Goal: Transaction & Acquisition: Purchase product/service

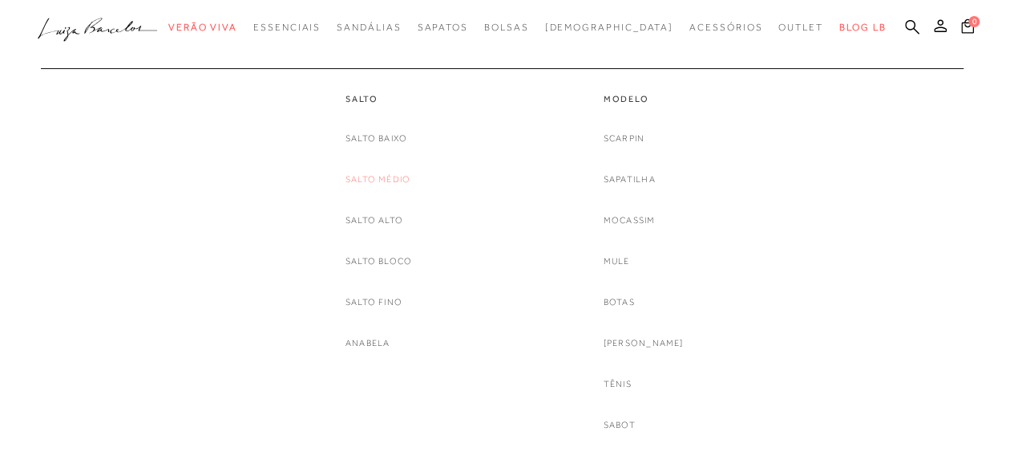
click at [354, 171] on link "Salto Médio" at bounding box center [378, 179] width 65 height 17
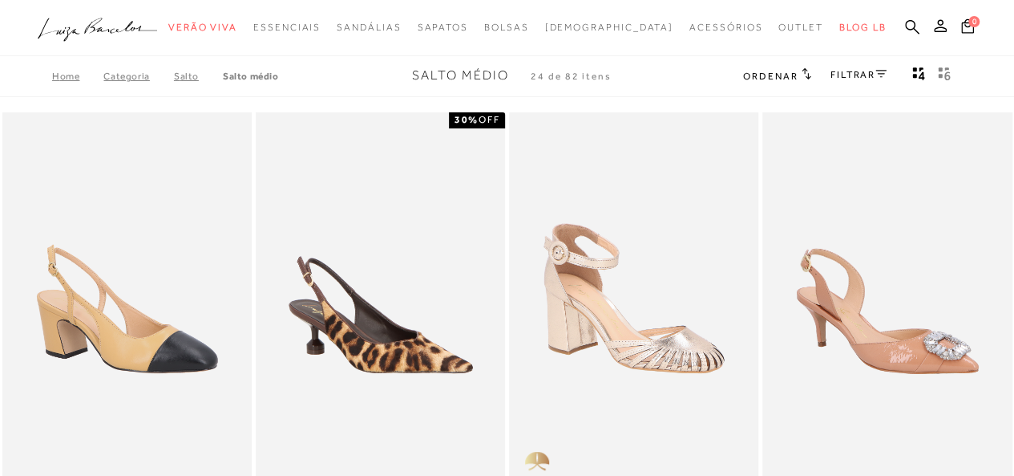
click at [892, 77] on div "Ordenar Ordenar por Padrão Lançamentos Estoque Menor preço" at bounding box center [850, 76] width 214 height 21
click at [884, 73] on icon at bounding box center [881, 74] width 11 height 8
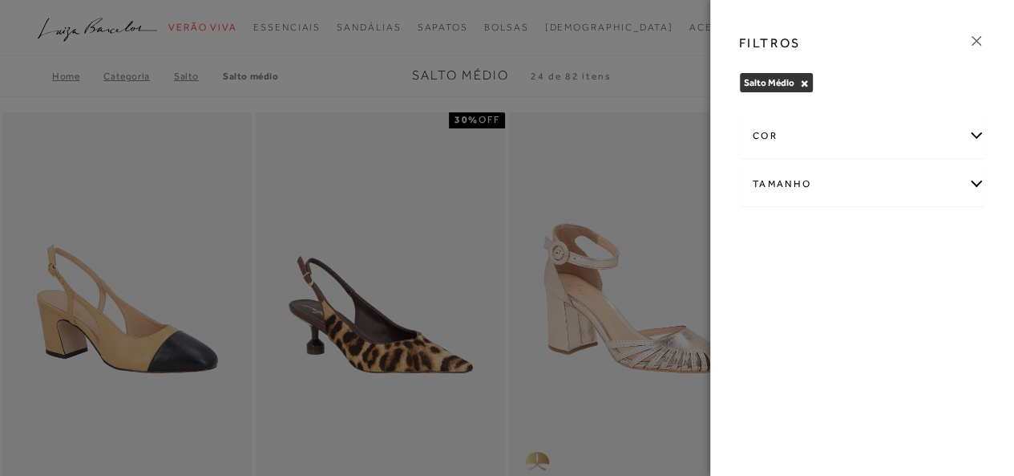
click at [848, 189] on div "Tamanho" at bounding box center [862, 184] width 245 height 42
click at [824, 237] on label "34" at bounding box center [816, 236] width 37 height 34
click at [811, 237] on input "34" at bounding box center [803, 238] width 16 height 16
checkbox input "true"
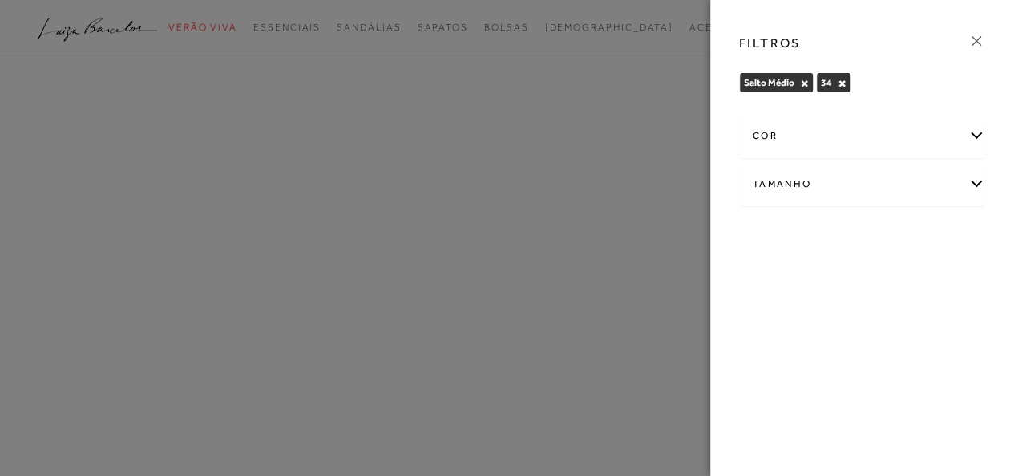
click at [977, 43] on icon at bounding box center [977, 41] width 18 height 18
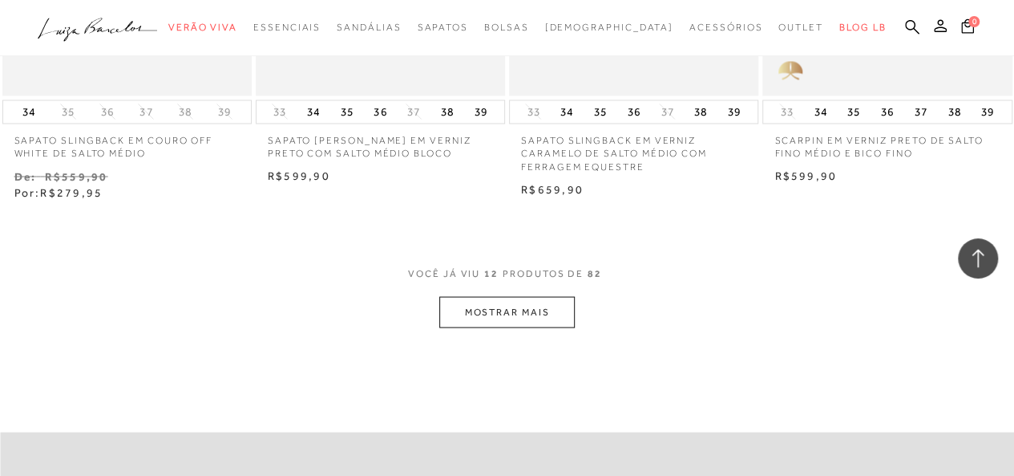
scroll to position [1443, 0]
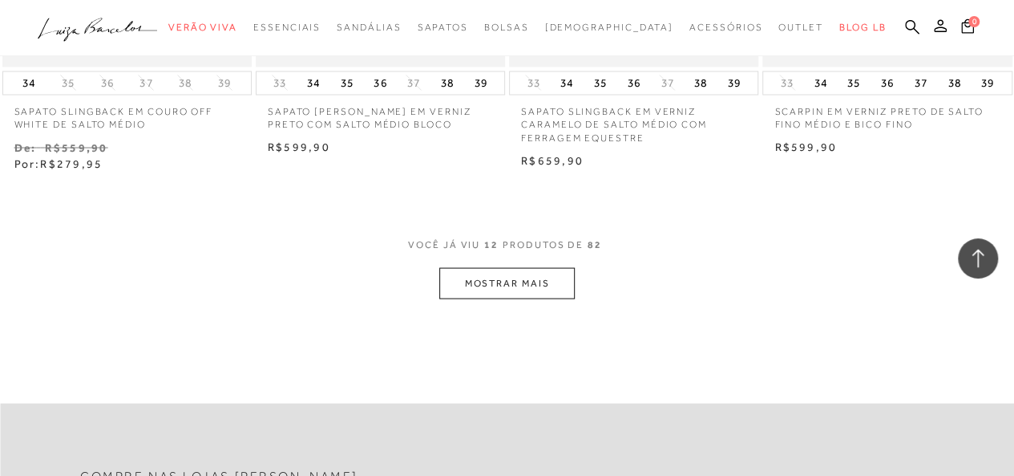
click at [540, 277] on button "MOSTRAR MAIS" at bounding box center [506, 282] width 135 height 31
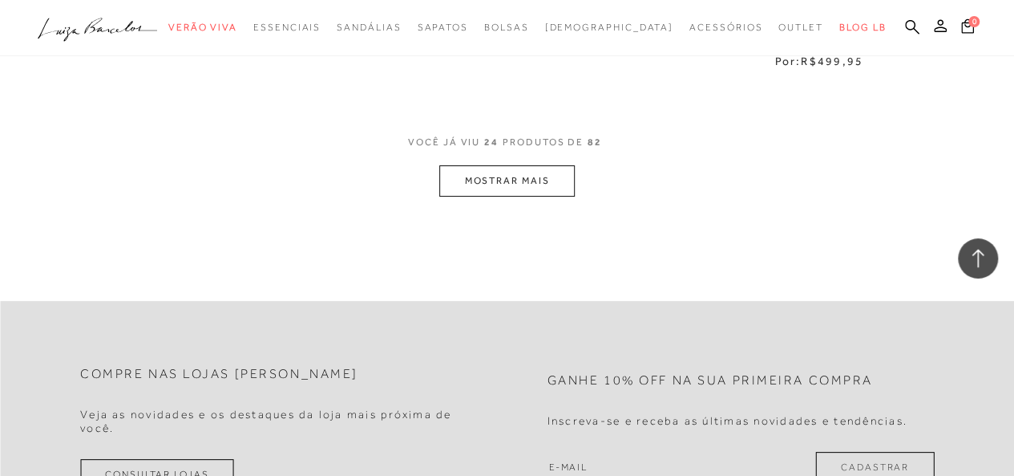
scroll to position [3047, 0]
click at [488, 177] on button "MOSTRAR MAIS" at bounding box center [506, 179] width 135 height 31
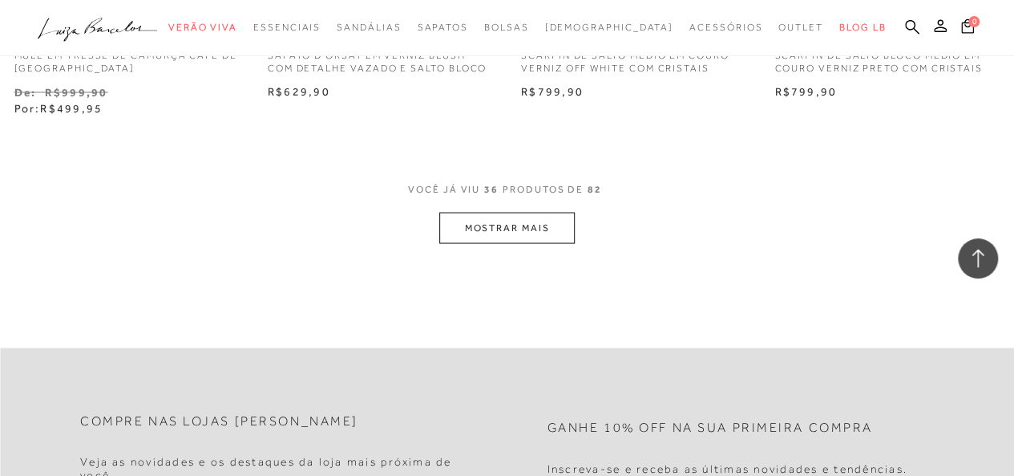
scroll to position [4490, 0]
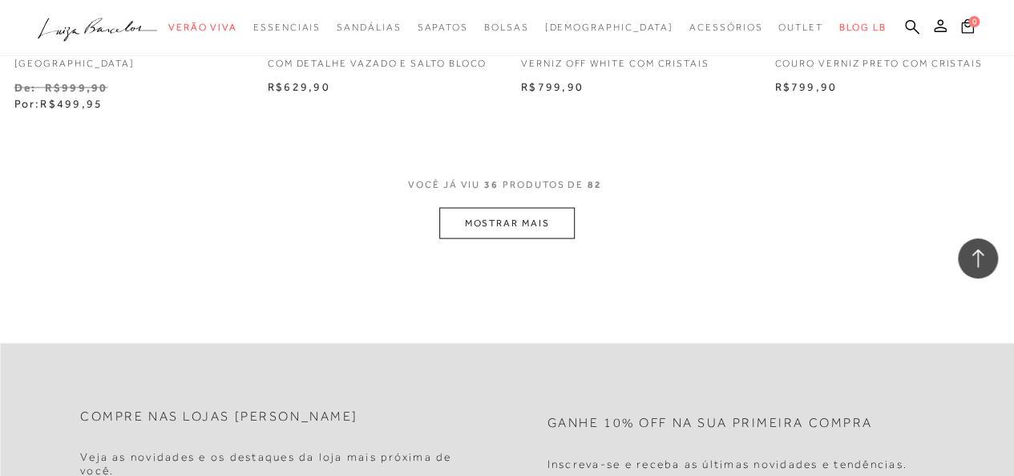
click at [472, 225] on button "MOSTRAR MAIS" at bounding box center [506, 222] width 135 height 31
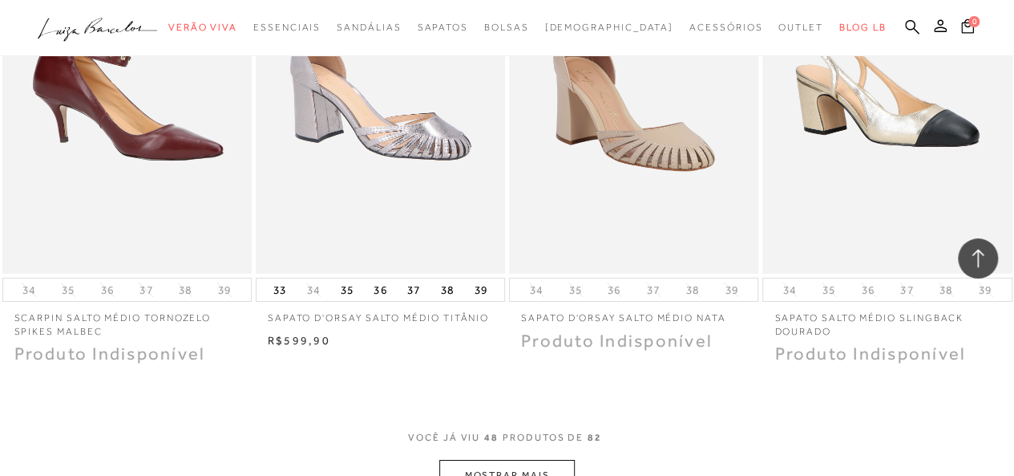
scroll to position [5773, 0]
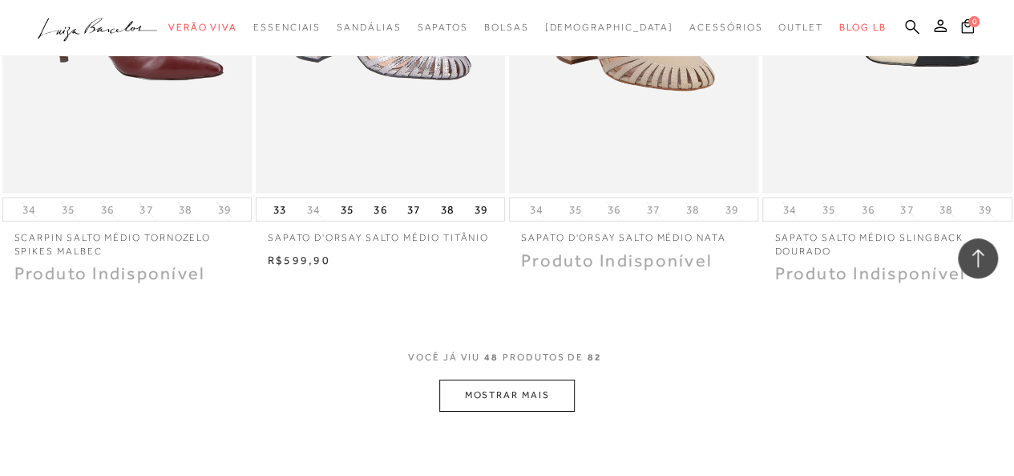
click at [492, 389] on button "MOSTRAR MAIS" at bounding box center [506, 394] width 135 height 31
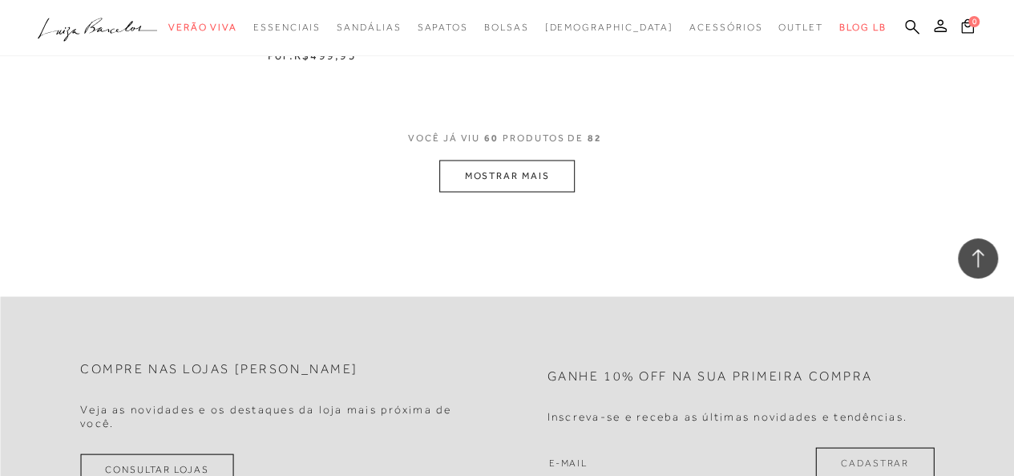
scroll to position [7538, 0]
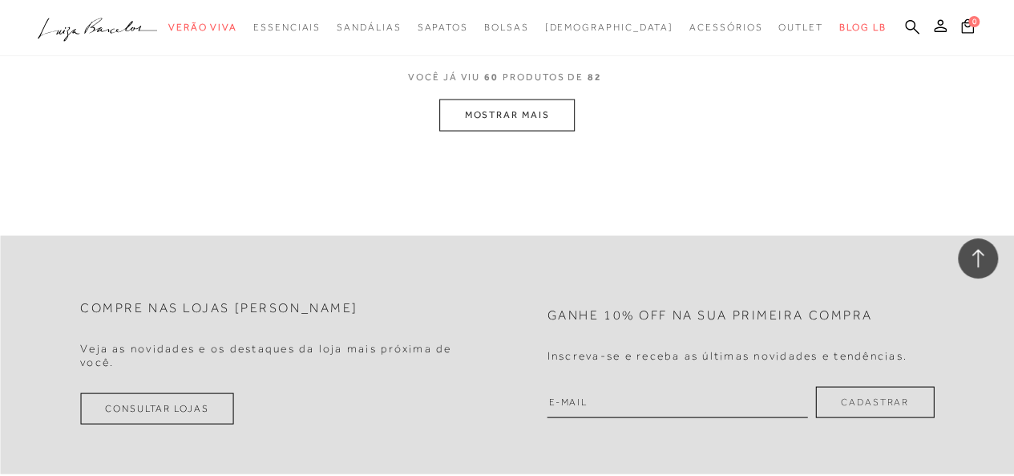
click at [550, 117] on button "MOSTRAR MAIS" at bounding box center [506, 114] width 135 height 31
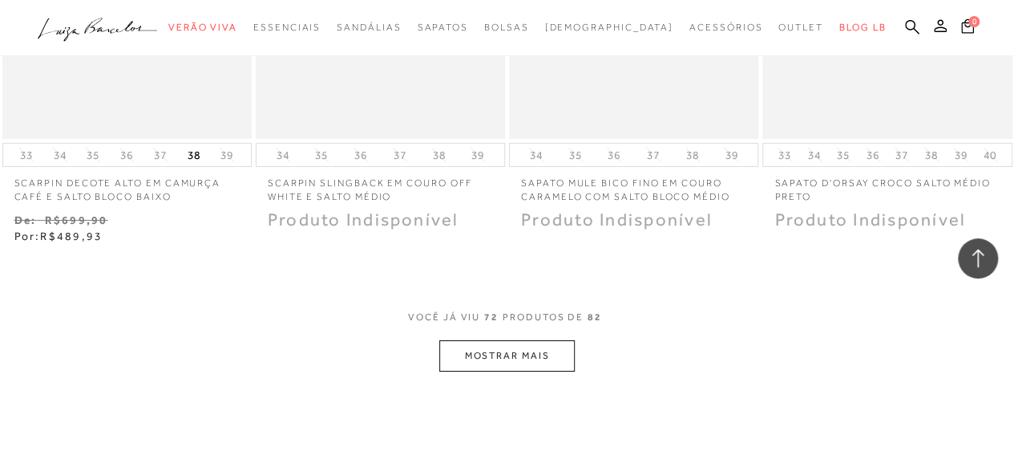
scroll to position [8821, 0]
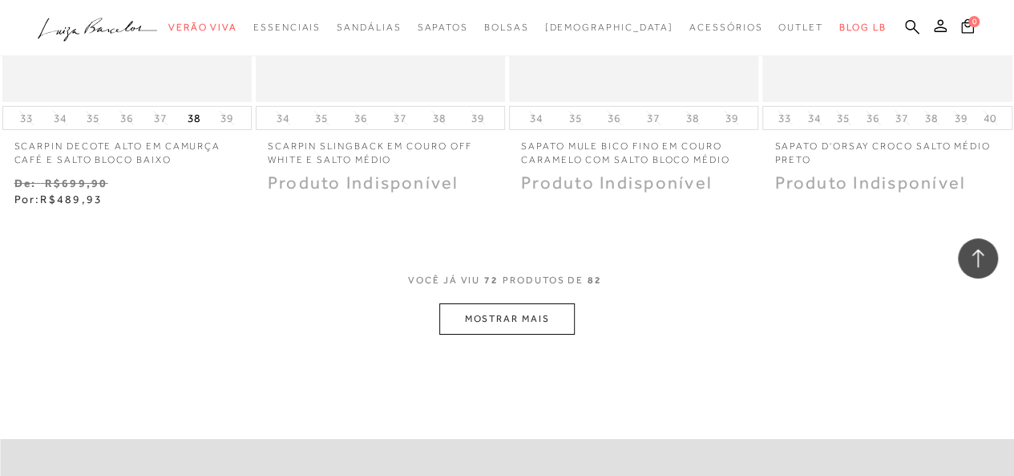
click at [517, 323] on button "MOSTRAR MAIS" at bounding box center [506, 318] width 135 height 31
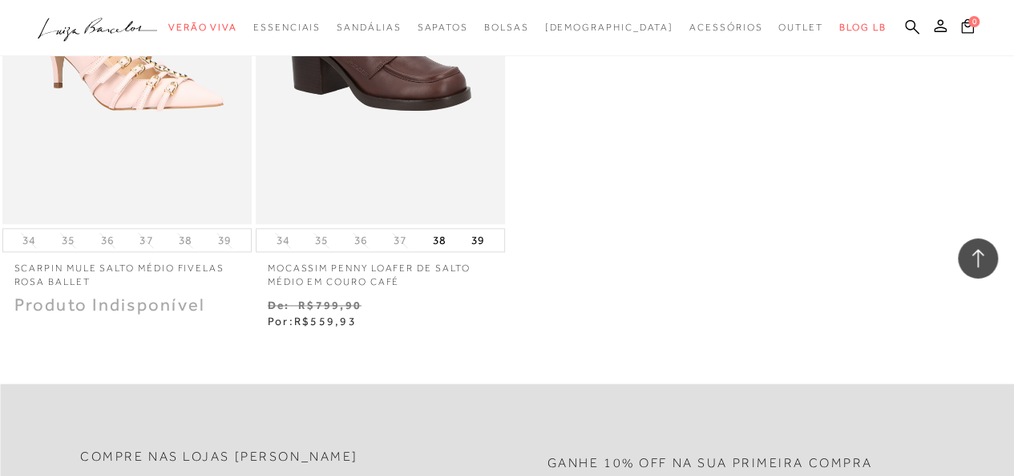
scroll to position [10344, 0]
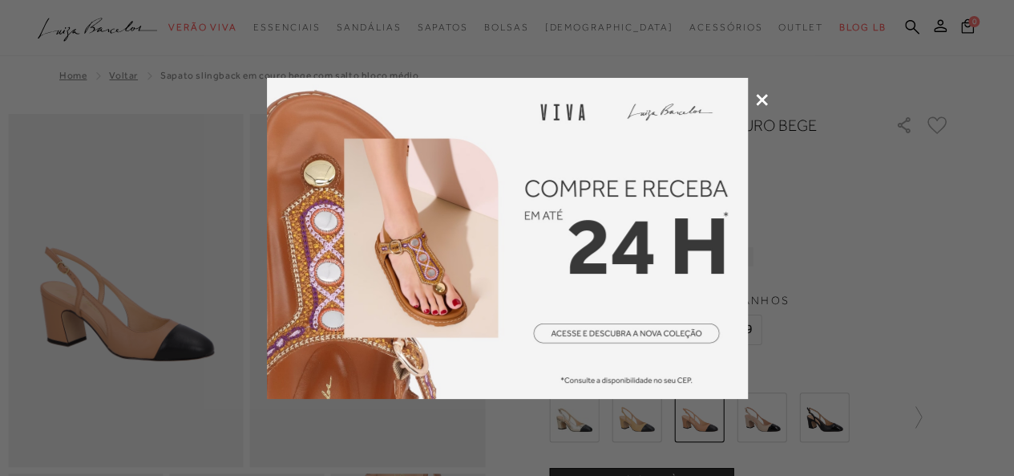
click at [761, 89] on div at bounding box center [507, 238] width 1014 height 476
click at [761, 95] on icon at bounding box center [762, 100] width 12 height 12
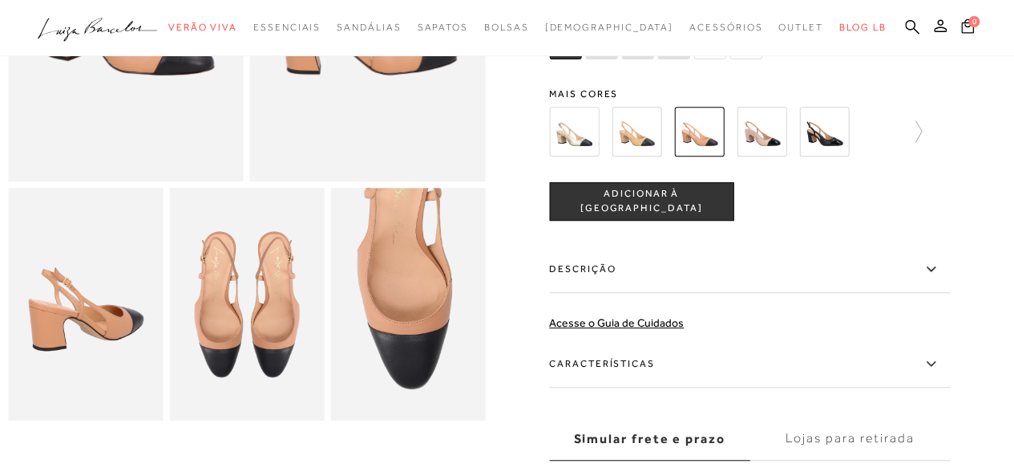
scroll to position [321, 0]
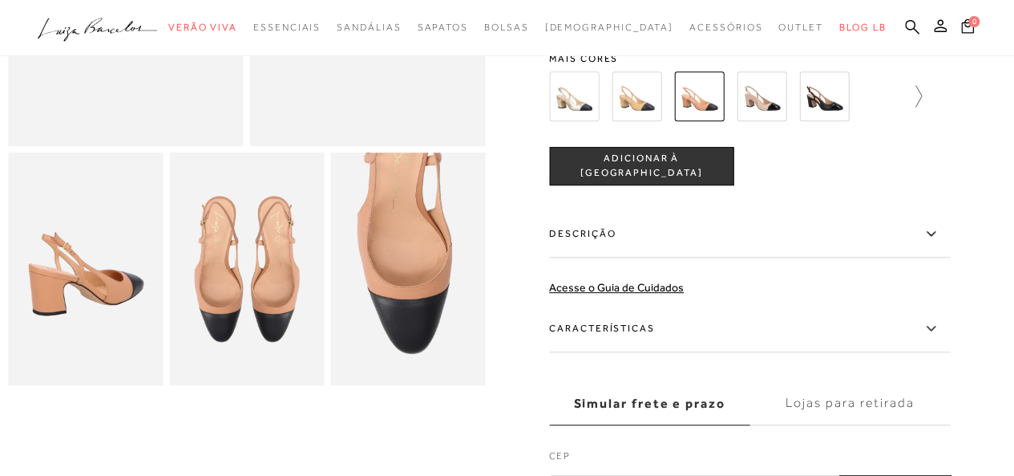
click at [917, 109] on link at bounding box center [911, 96] width 22 height 59
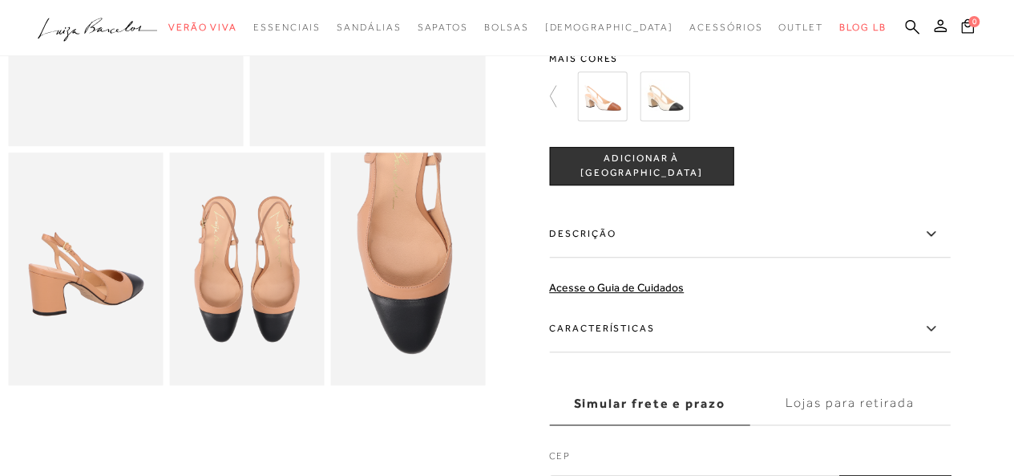
click at [917, 107] on div at bounding box center [759, 96] width 373 height 59
click at [548, 92] on div at bounding box center [507, 150] width 998 height 714
click at [557, 92] on div at bounding box center [507, 150] width 998 height 714
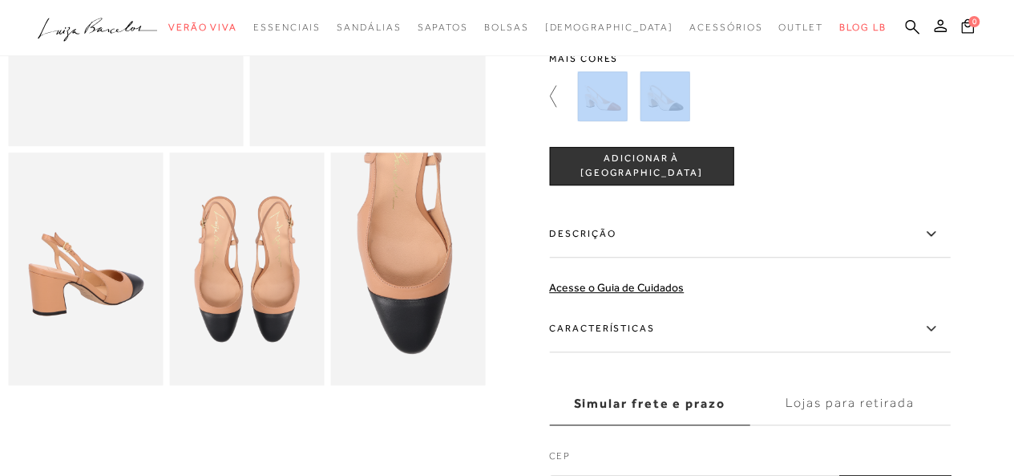
click at [557, 93] on icon at bounding box center [560, 96] width 22 height 22
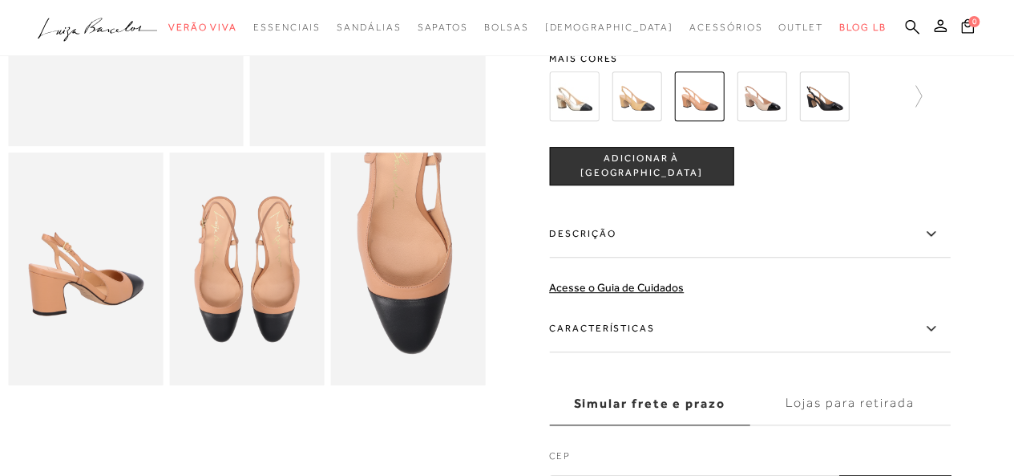
click at [828, 80] on img at bounding box center [824, 96] width 50 height 50
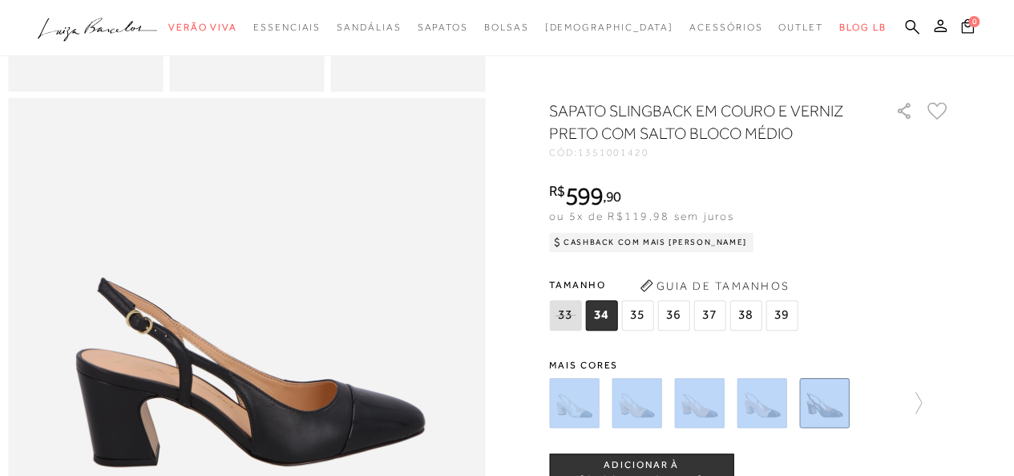
scroll to position [561, 0]
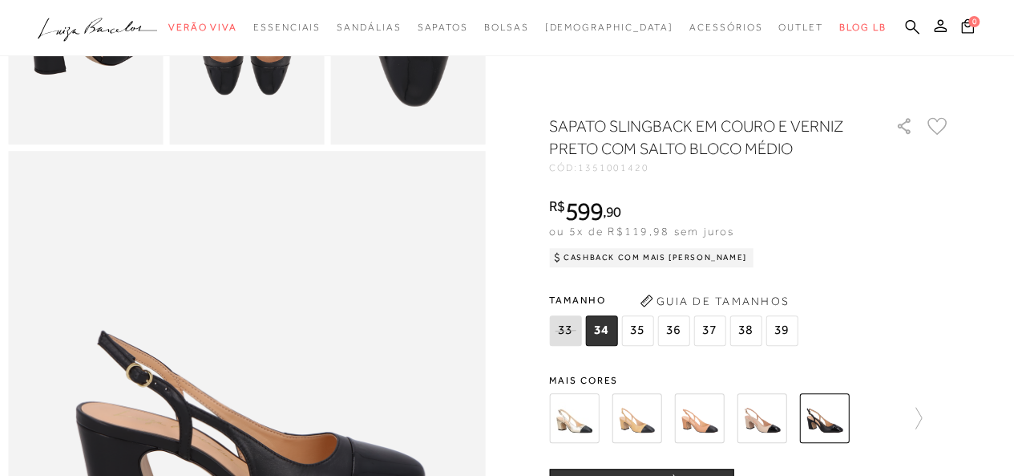
click at [988, 285] on div at bounding box center [507, 209] width 998 height 1313
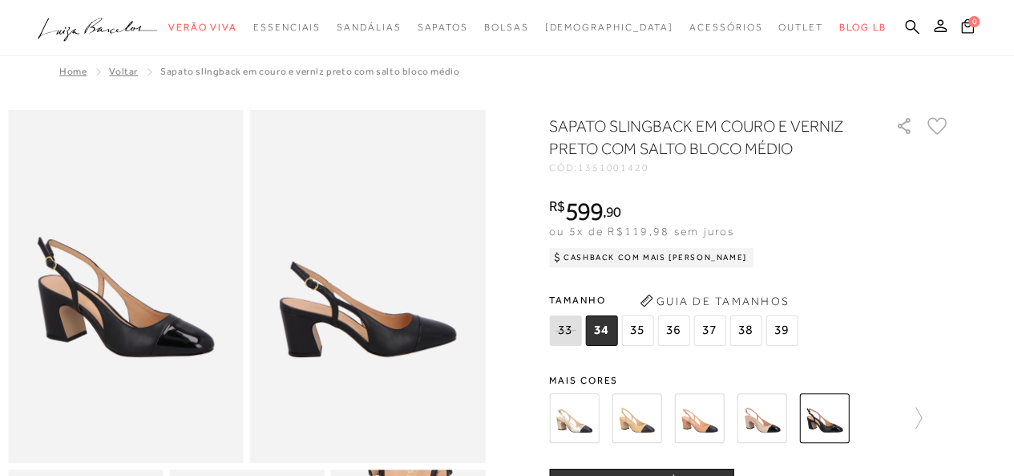
scroll to position [0, 0]
